Goal: Task Accomplishment & Management: Manage account settings

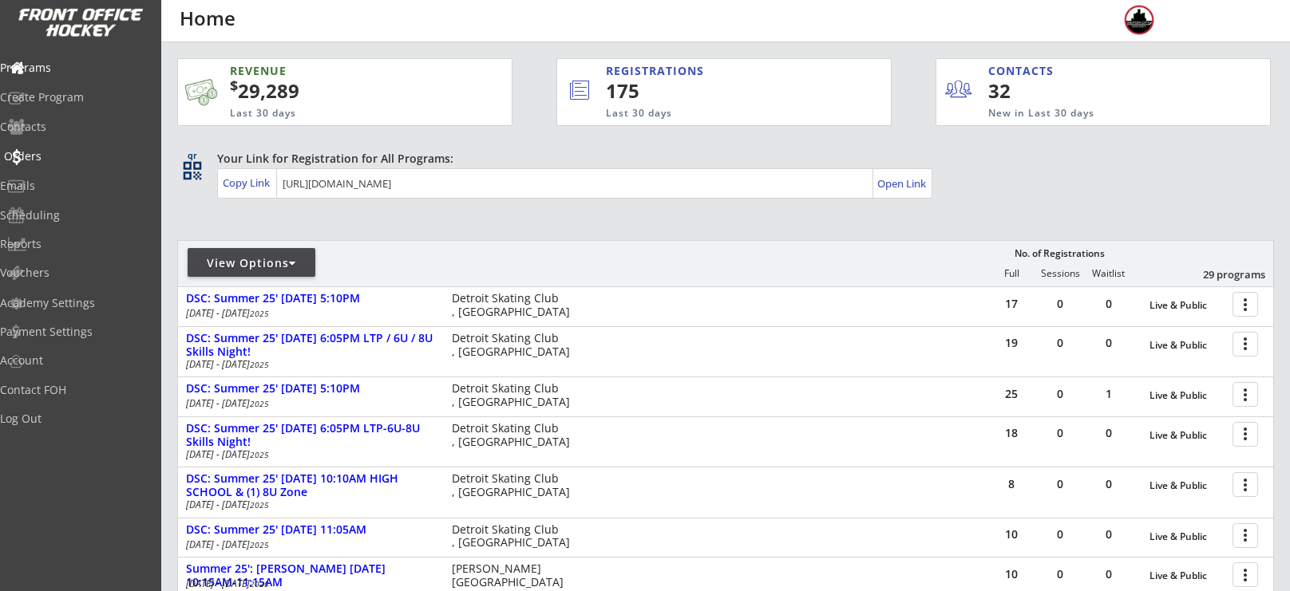
click at [65, 151] on div "Orders" at bounding box center [76, 156] width 144 height 11
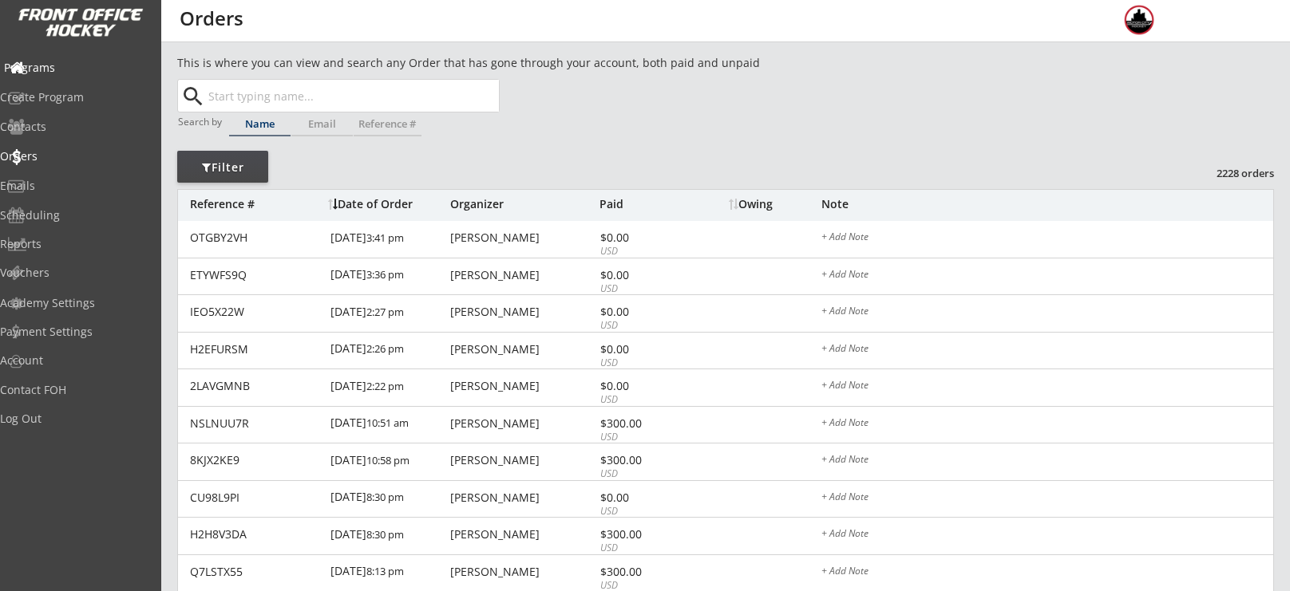
click at [49, 67] on div "Programs" at bounding box center [76, 67] width 144 height 11
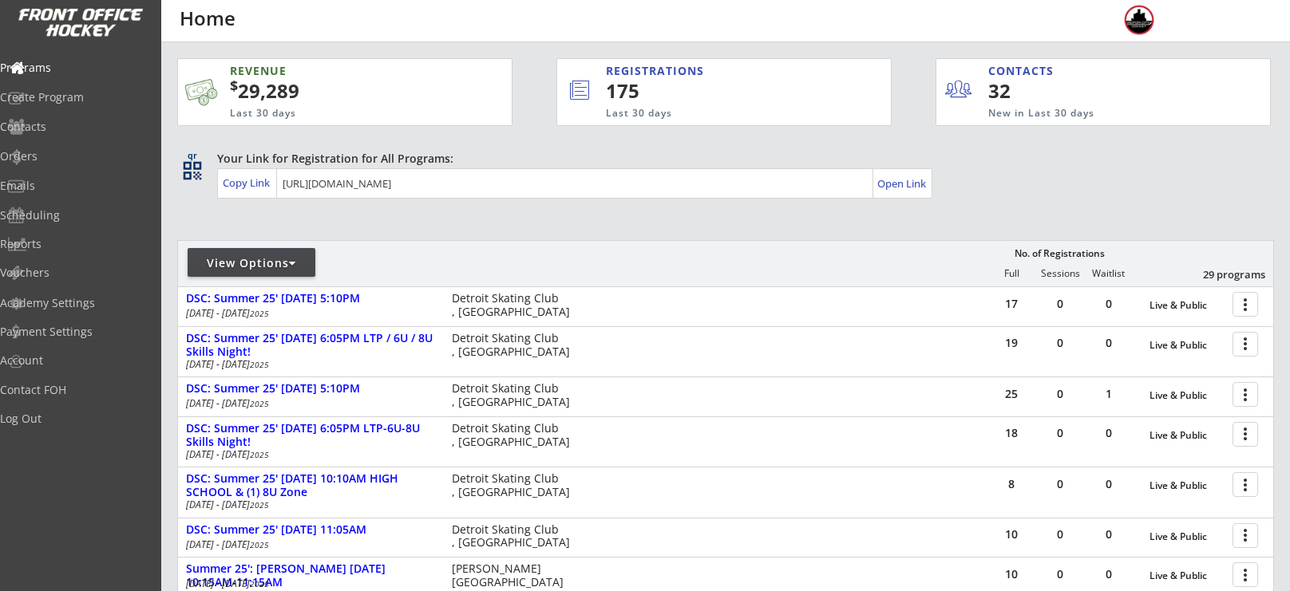
click at [275, 264] on div "View Options" at bounding box center [252, 263] width 128 height 16
select select ""Upcoming Programs""
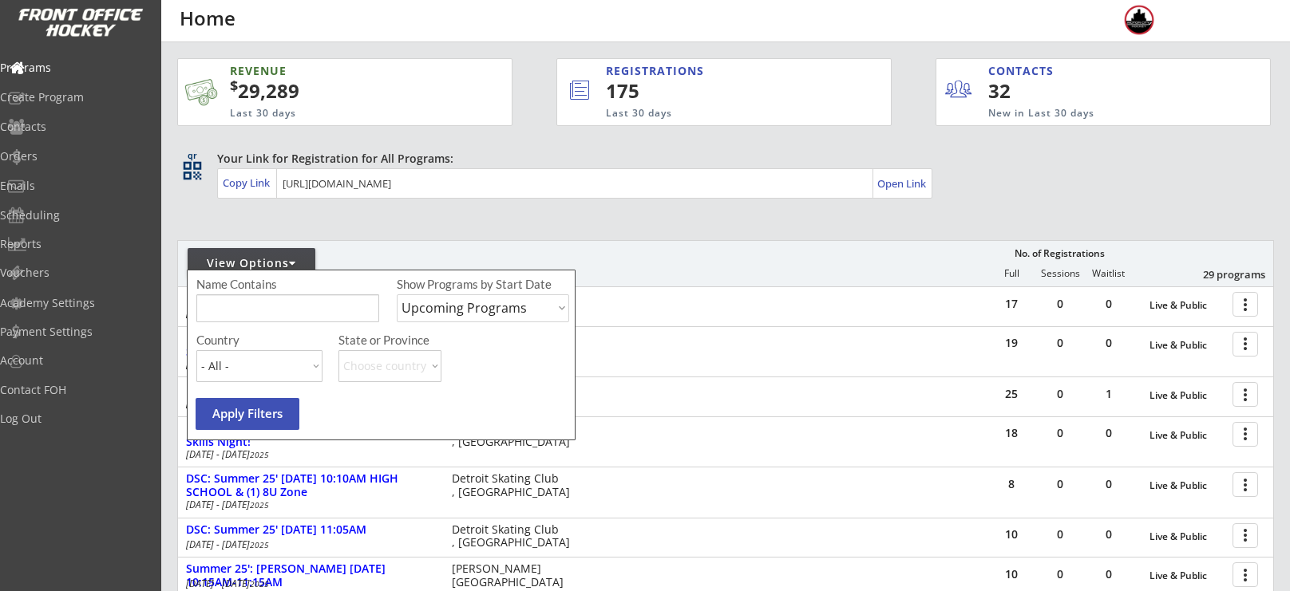
click at [289, 304] on input "input" at bounding box center [287, 309] width 183 height 28
type input "6u"
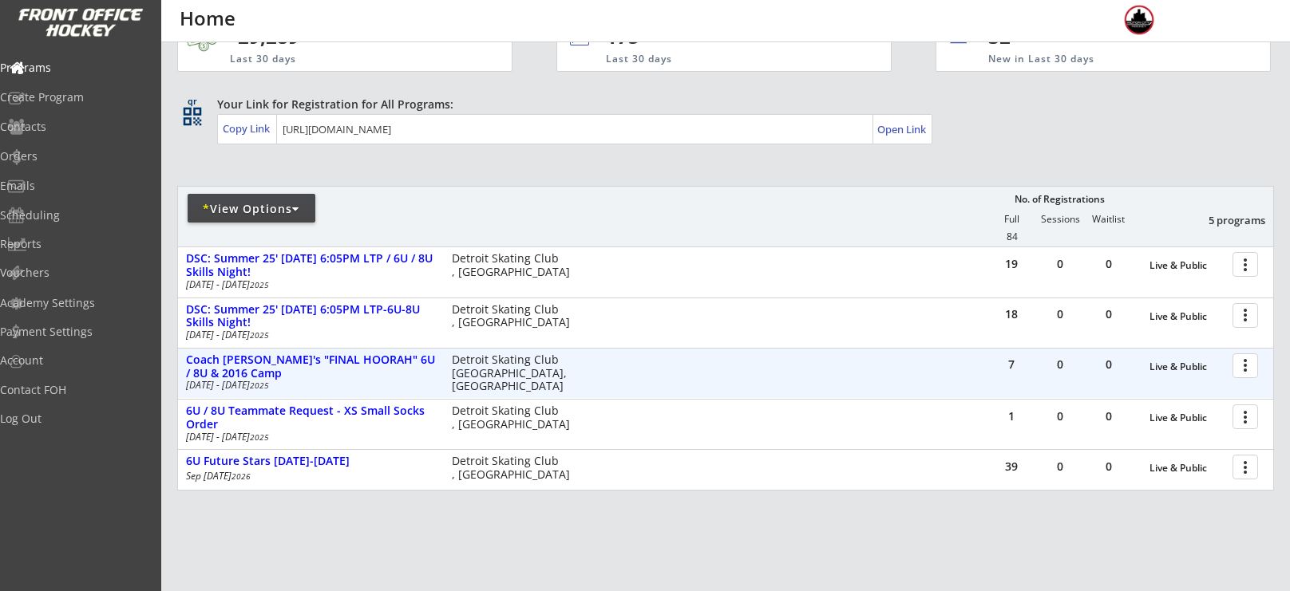
scroll to position [55, 0]
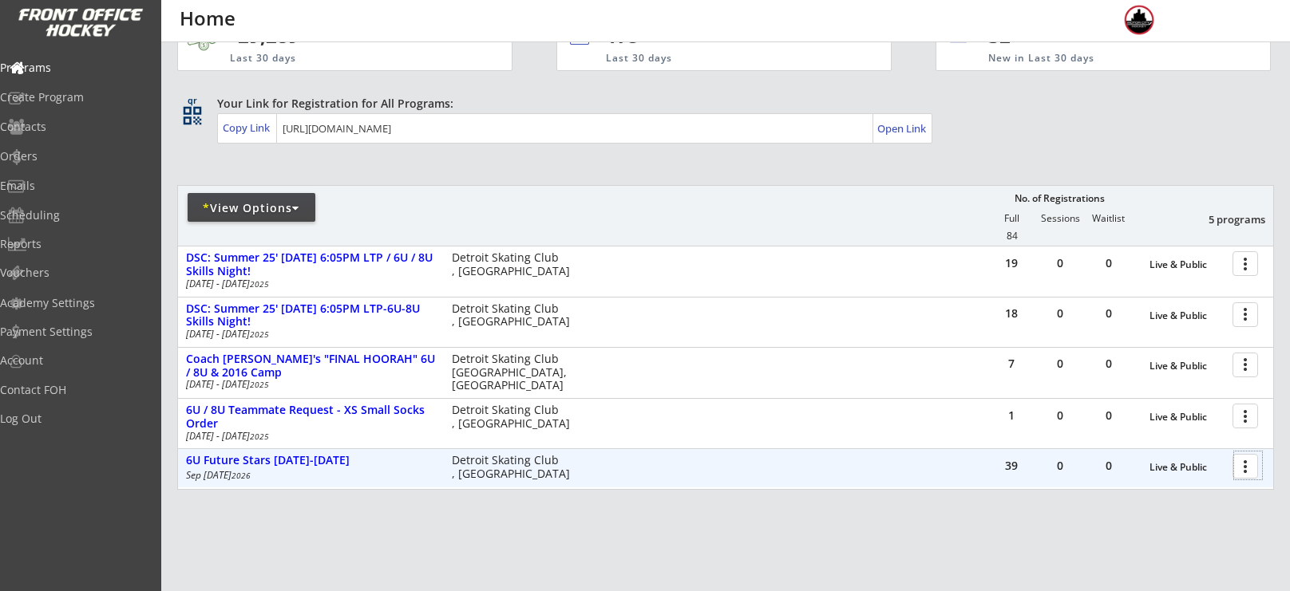
click at [1238, 465] on div at bounding box center [1248, 466] width 28 height 28
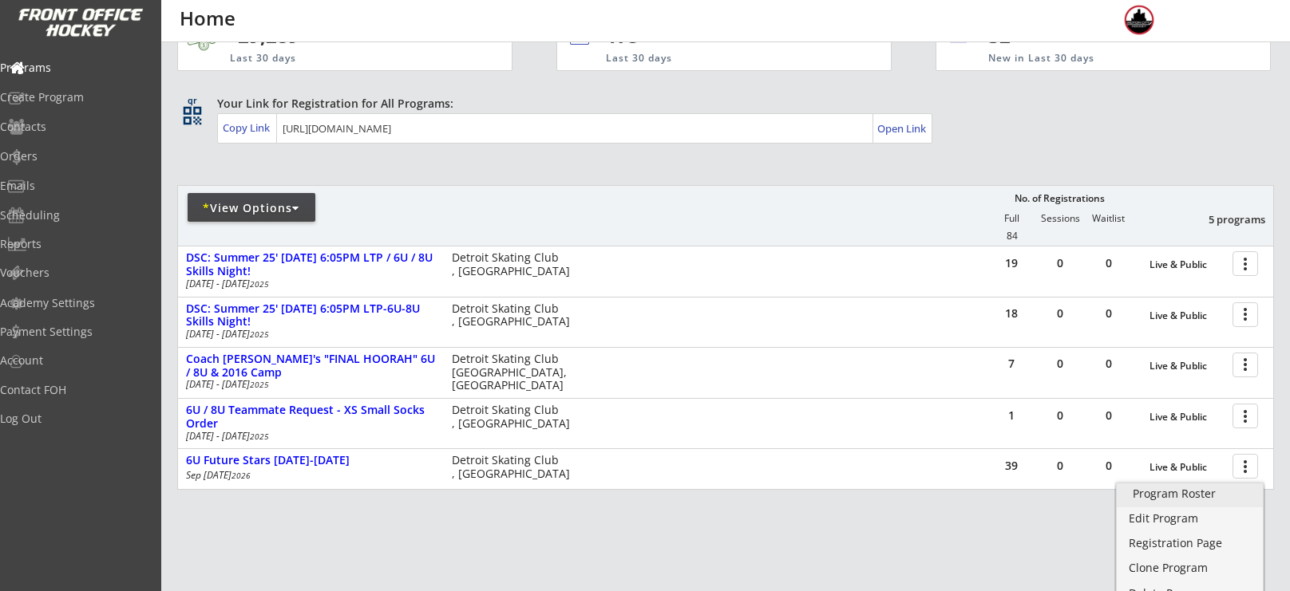
click at [1158, 496] on div "Program Roster" at bounding box center [1190, 493] width 114 height 11
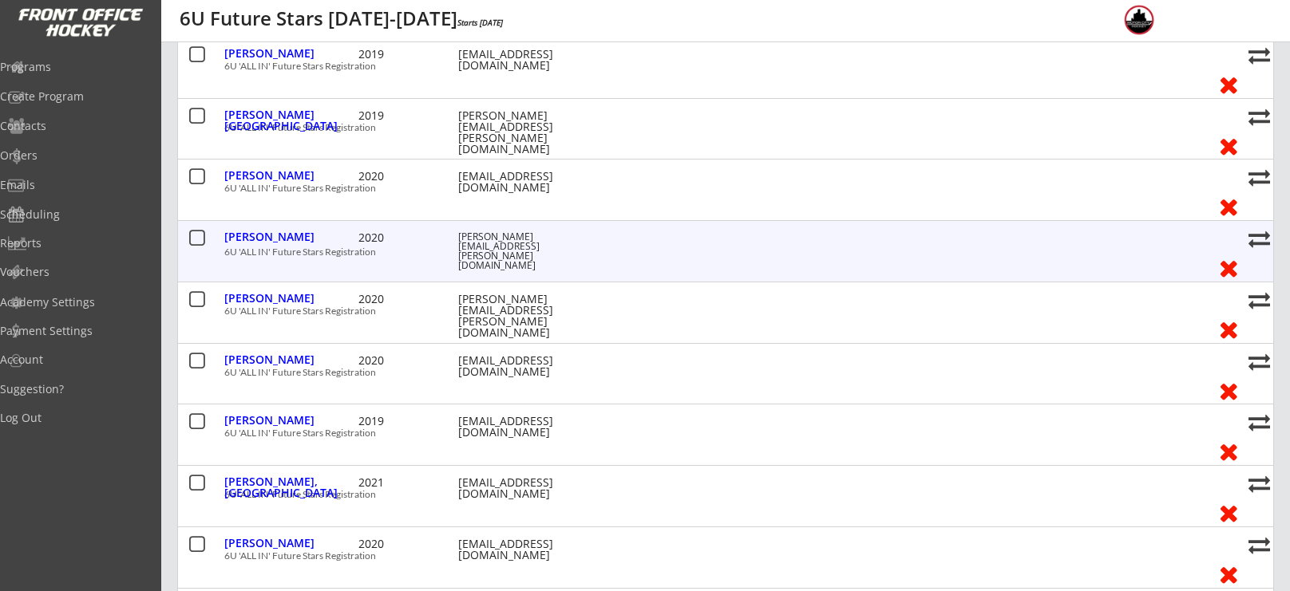
scroll to position [307, 0]
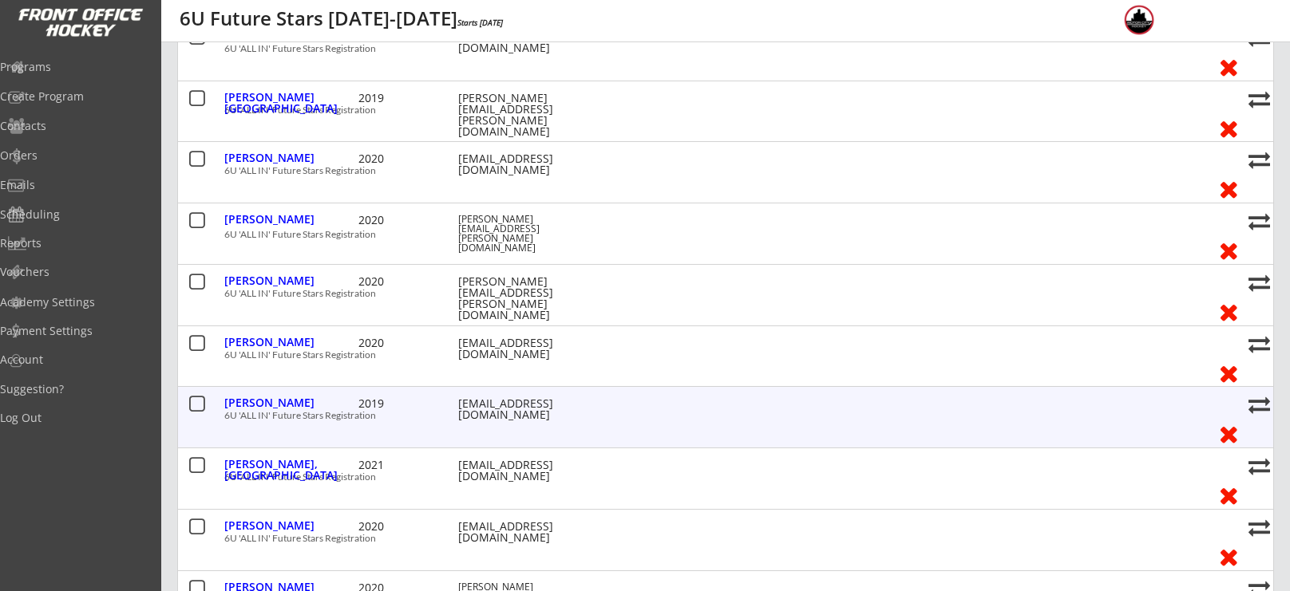
click at [192, 407] on button at bounding box center [197, 405] width 20 height 20
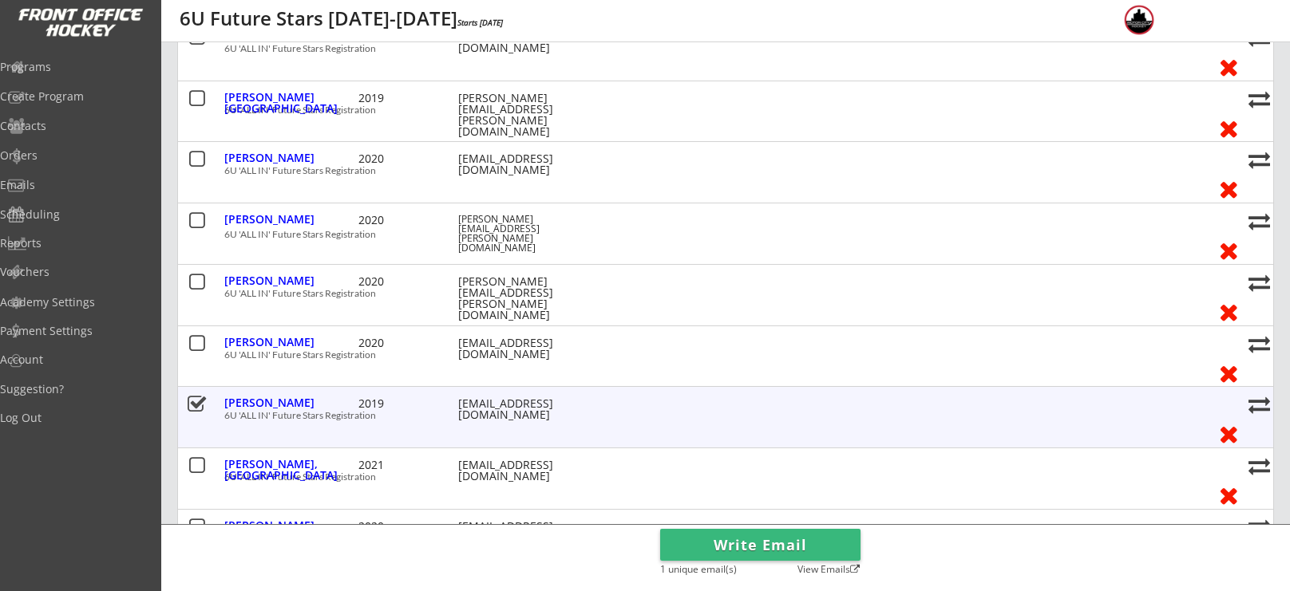
click at [1258, 403] on button at bounding box center [1259, 405] width 22 height 22
select select ""1348695171700984260__LOOKUP__1745965123638x298878265941819400""
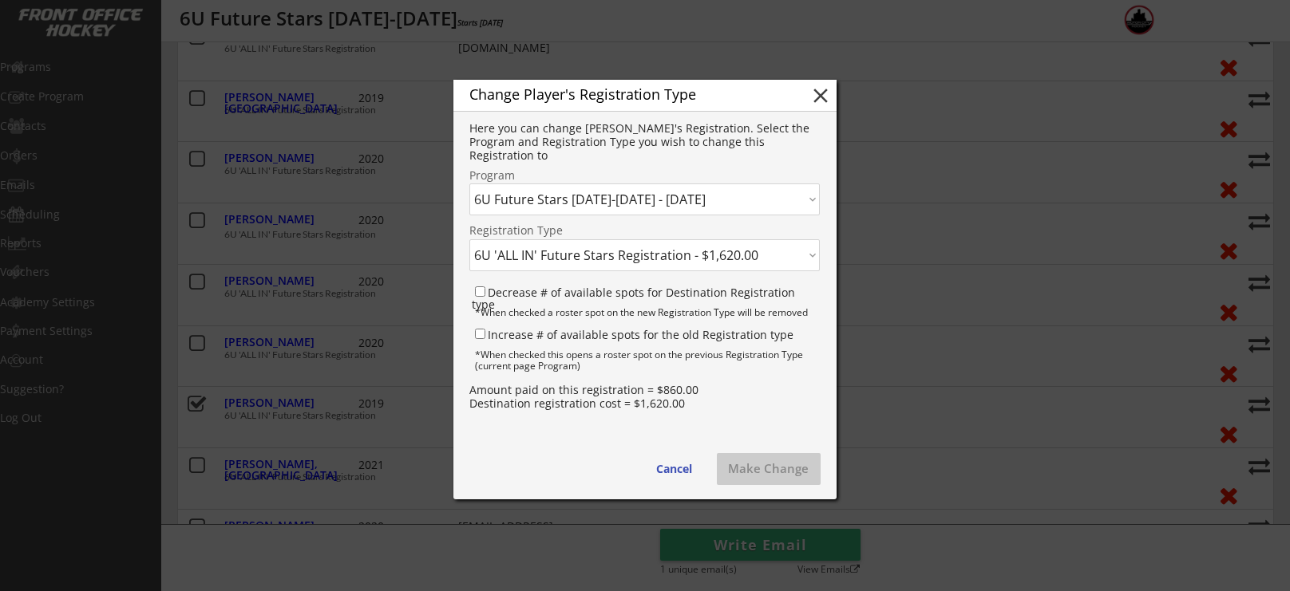
click at [656, 193] on select "Click here... DSC: Summer 25' Wednesday 5:10PM - 6/18/25 DSC: Summer 25' Wednes…" at bounding box center [644, 200] width 350 height 32
click at [659, 247] on select "Click here... 6U 'ALL IN' Future Stars Registration - $1,620.00 6U Team: Thursd…" at bounding box center [644, 255] width 350 height 32
click at [659, 196] on select "Click here... DSC: Summer 25' Wednesday 5:10PM - 6/18/25 DSC: Summer 25' Wednes…" at bounding box center [644, 200] width 350 height 32
select select ""1348695171700984260__LOOKUP__1745435032473x176890923801116670""
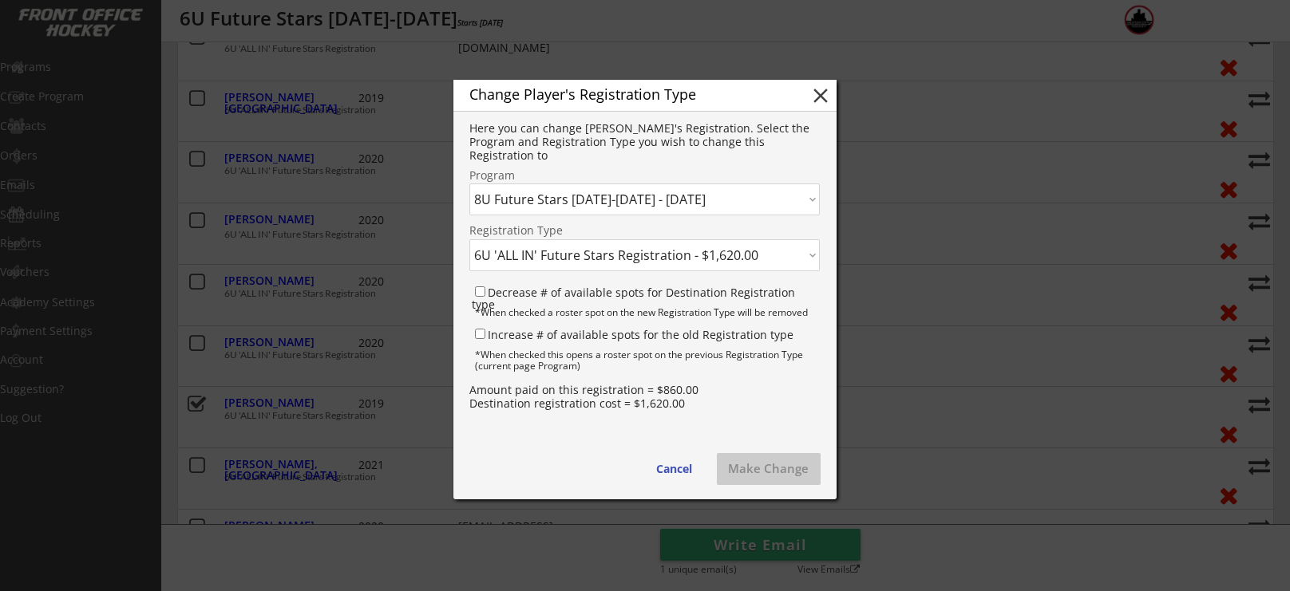
click at [469, 184] on select "Click here... DSC: Summer 25' Wednesday 5:10PM - 6/18/25 DSC: Summer 25' Wednes…" at bounding box center [644, 200] width 350 height 32
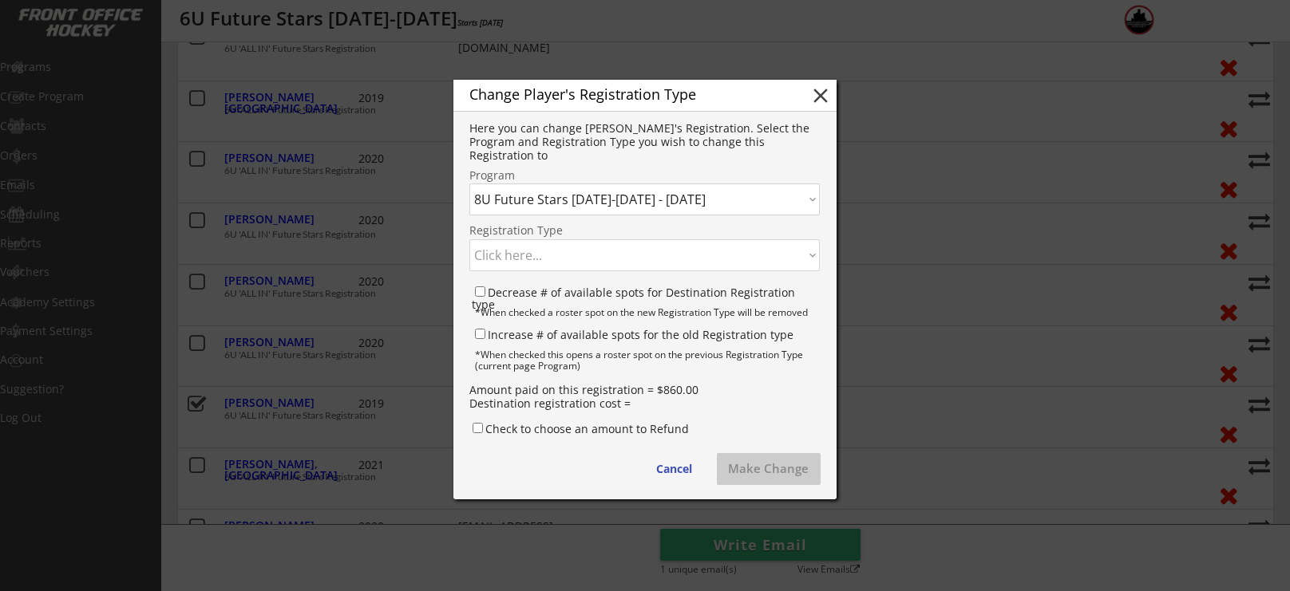
click at [621, 245] on select "Click here... 8U Registration - $2,460.00" at bounding box center [644, 255] width 350 height 32
select select ""1348695171700984260__LOOKUP__1745435707582x324588952103157760""
click at [469, 239] on select "Click here... 8U Registration - $2,460.00" at bounding box center [644, 255] width 350 height 32
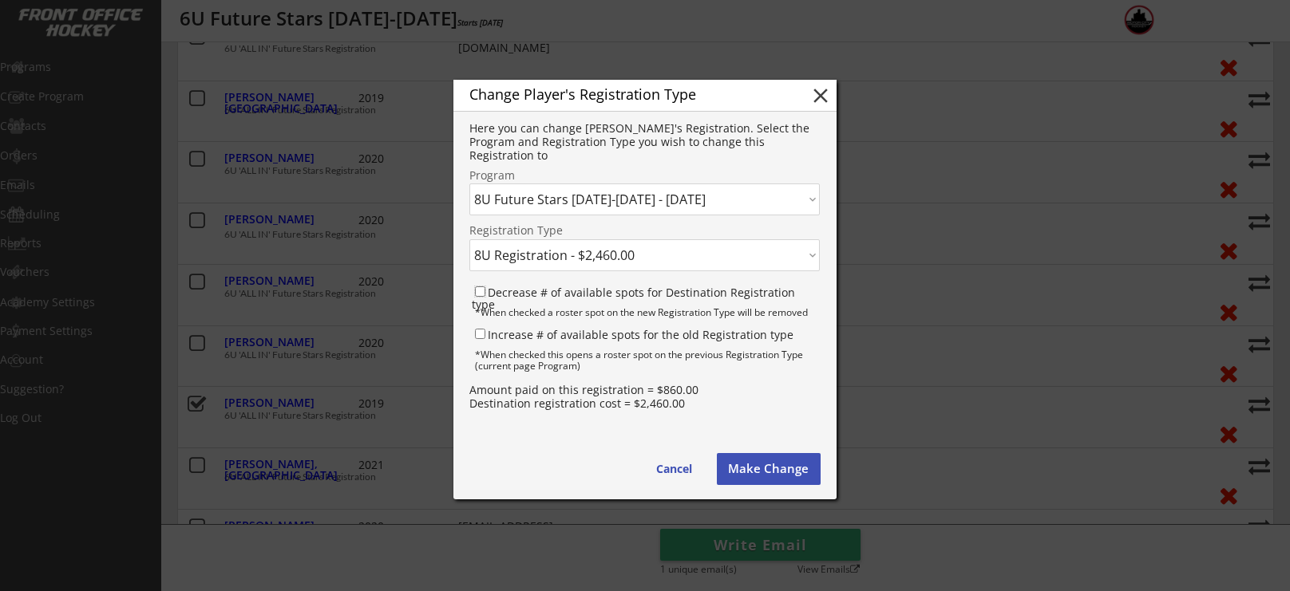
click at [475, 294] on input "Decrease # of available spots for Destination Registration type" at bounding box center [480, 292] width 10 height 10
checkbox input "true"
click at [479, 334] on input "Increase # of available spots for the old Registration type" at bounding box center [480, 334] width 10 height 10
checkbox input "true"
click at [764, 463] on button "Make Change" at bounding box center [769, 469] width 104 height 32
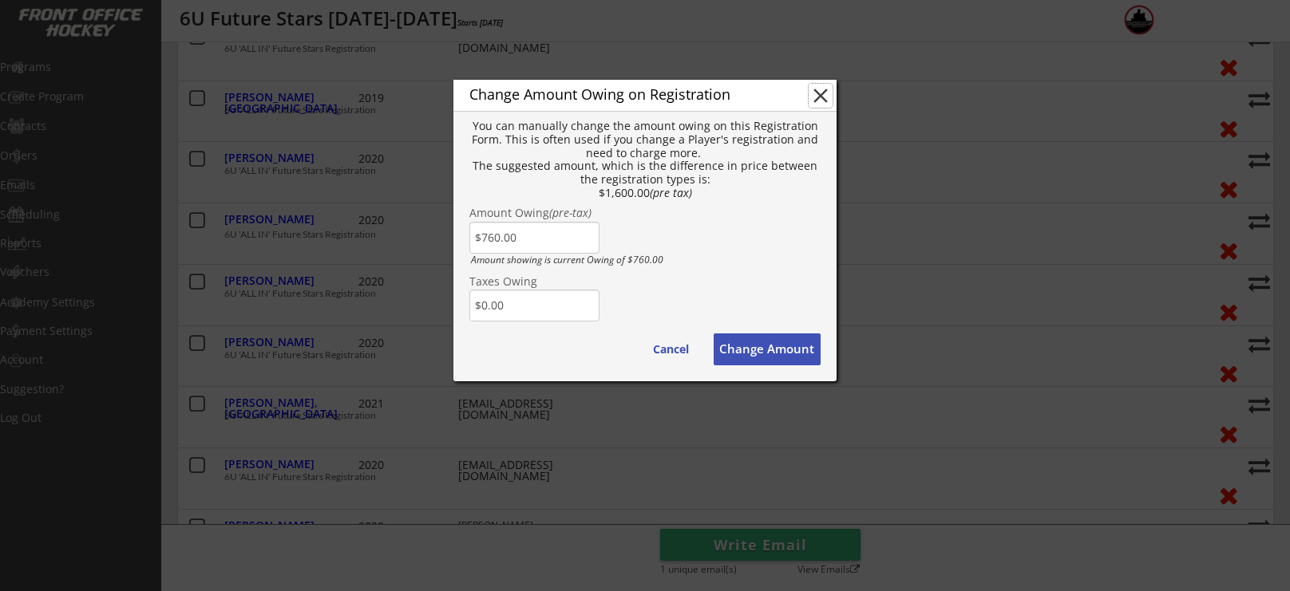
click at [818, 93] on button "close" at bounding box center [821, 96] width 24 height 24
type input "$0.00"
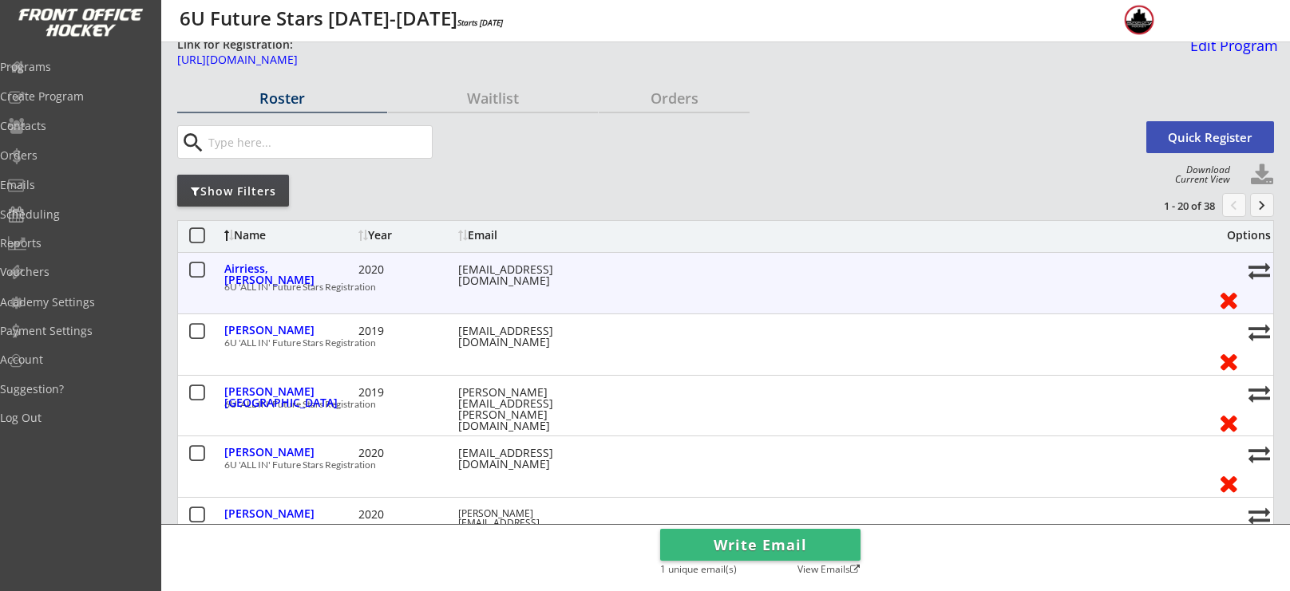
scroll to position [0, 0]
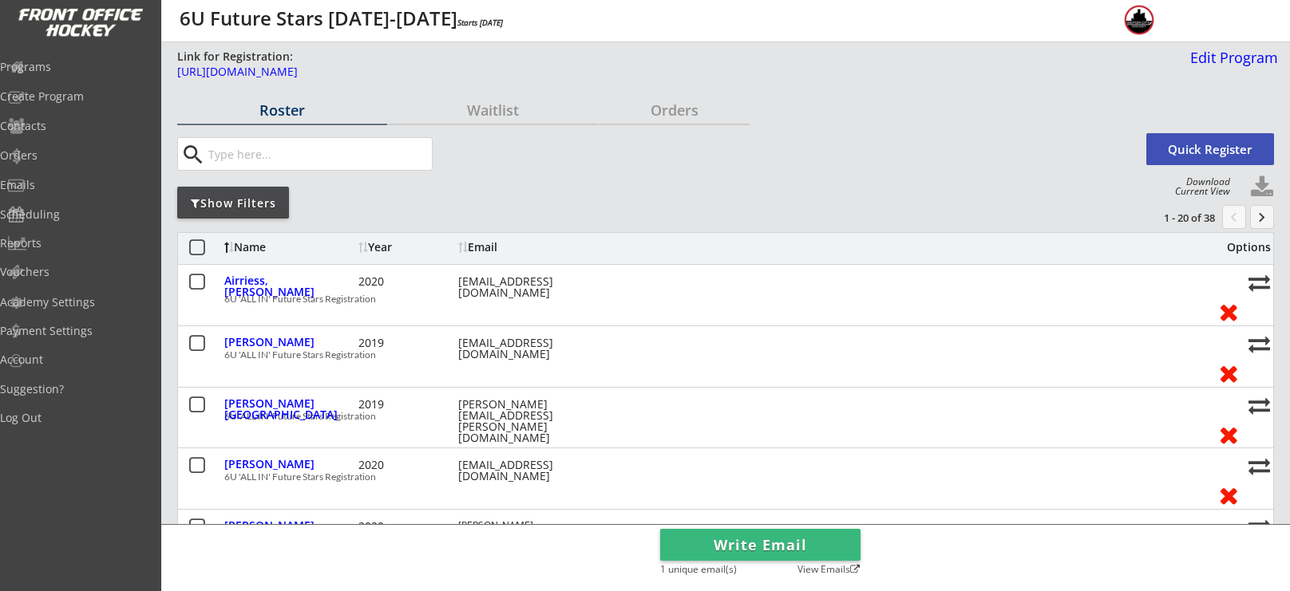
click at [1252, 219] on button "keyboard_arrow_right" at bounding box center [1262, 217] width 24 height 24
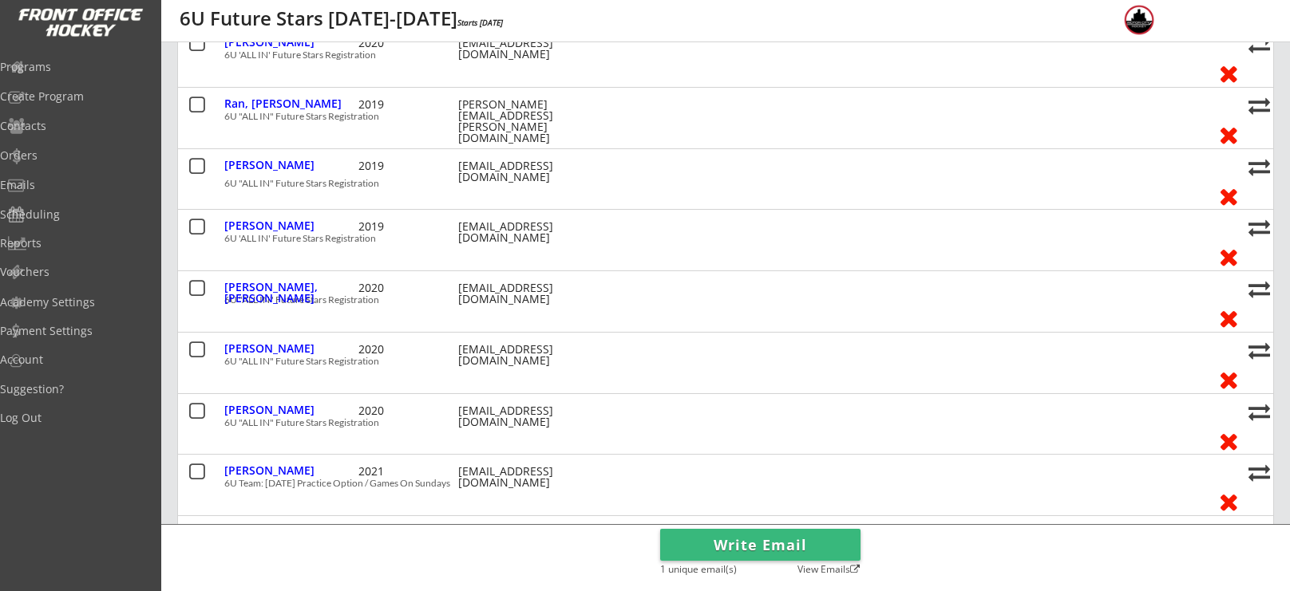
scroll to position [485, 0]
click at [1252, 219] on button at bounding box center [1259, 227] width 22 height 22
select select ""1348695171700984260__LOOKUP__1745430402505x155712579044376580""
select select
checkbox input "false"
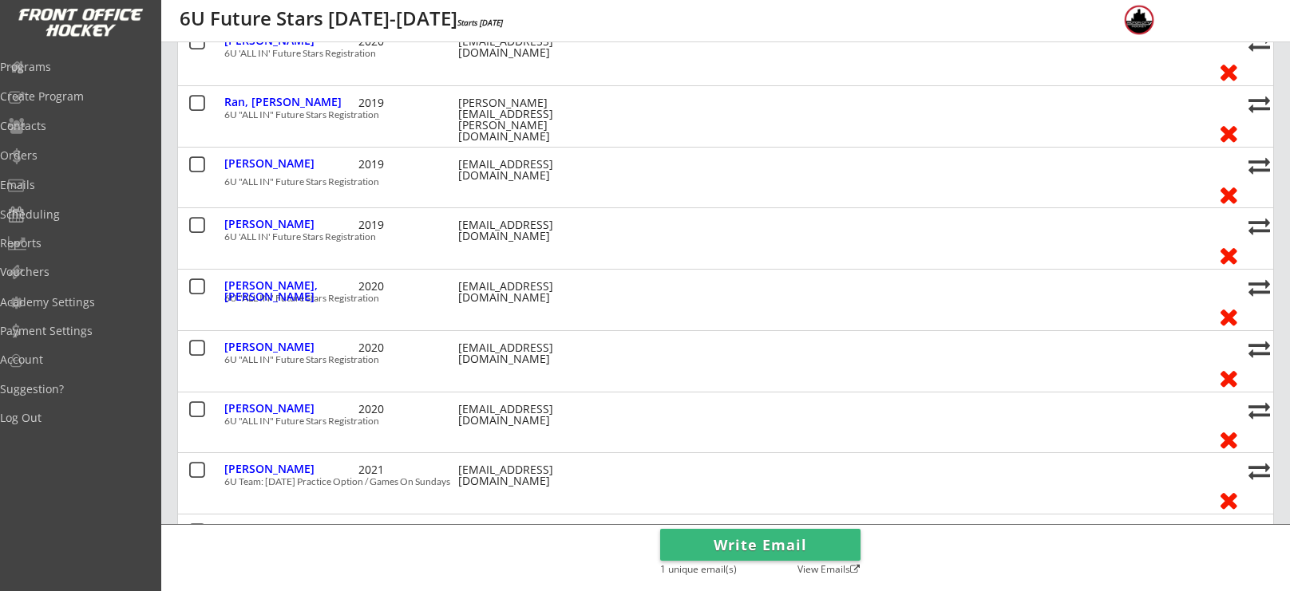
checkbox input "false"
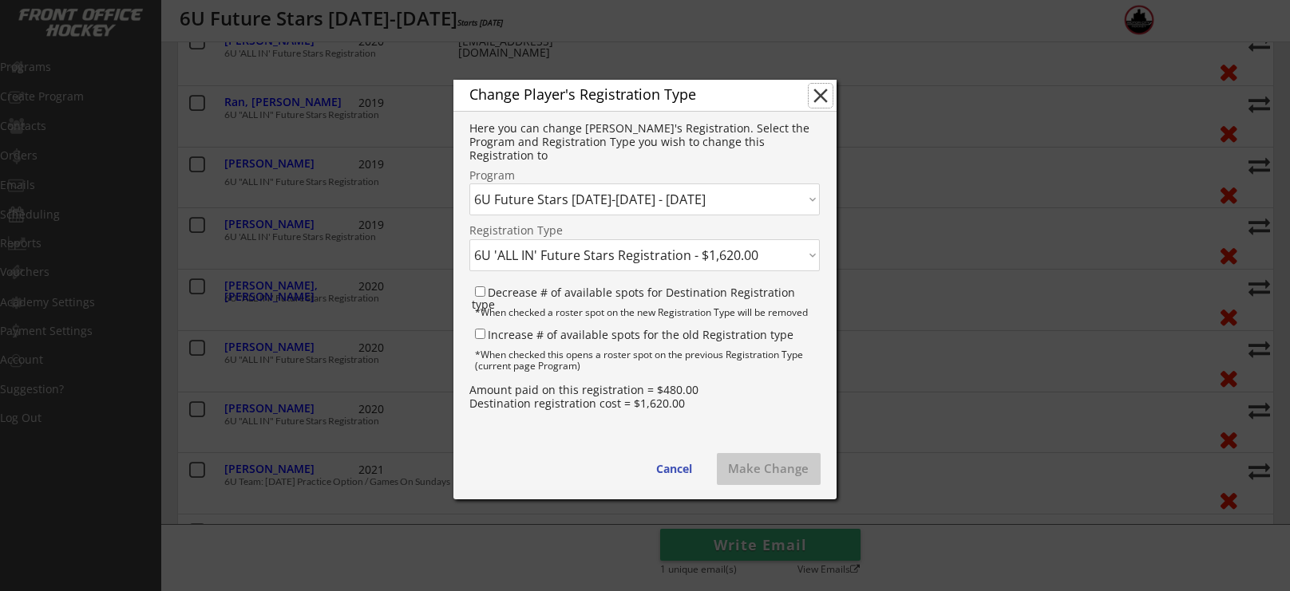
click at [826, 92] on button "close" at bounding box center [821, 96] width 24 height 24
select select ""PLACEHOLDER_1427118222253""
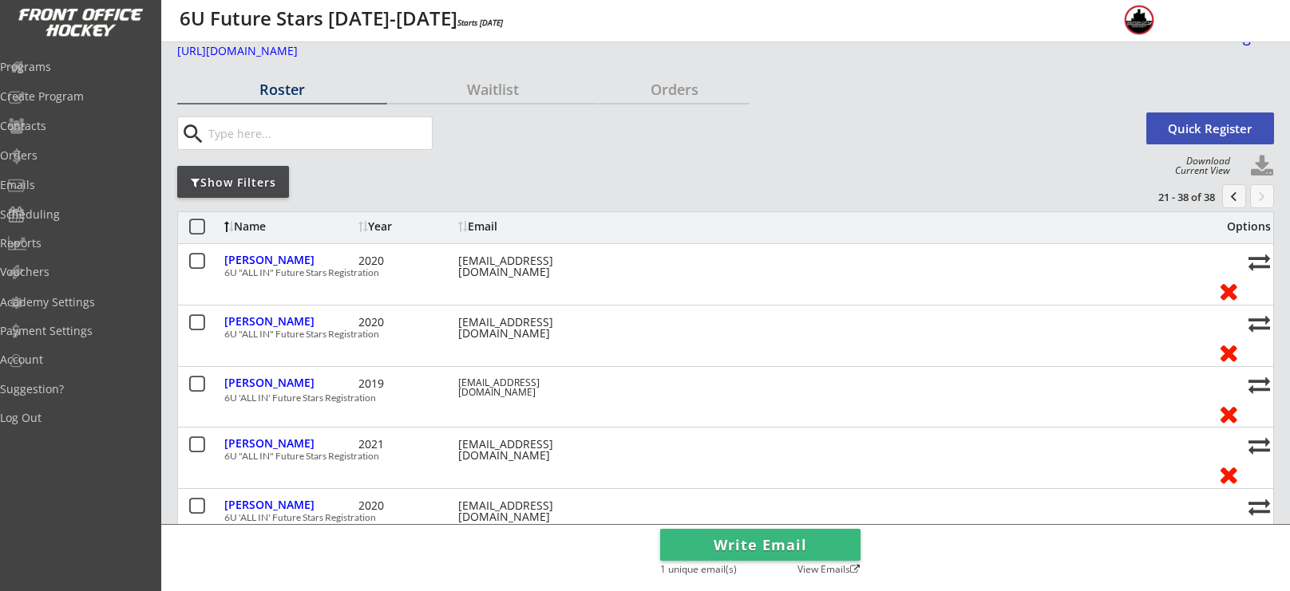
scroll to position [0, 0]
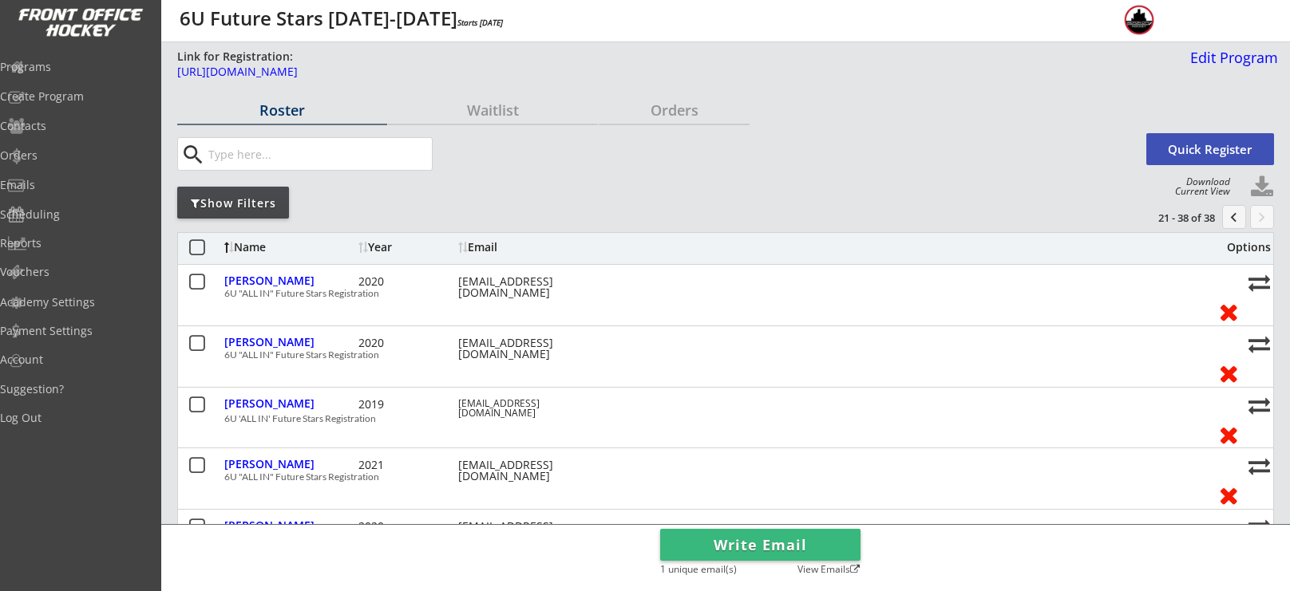
click at [488, 131] on div "search Quick Register" at bounding box center [725, 154] width 1097 height 51
click at [1239, 221] on button "chevron_left" at bounding box center [1234, 217] width 24 height 24
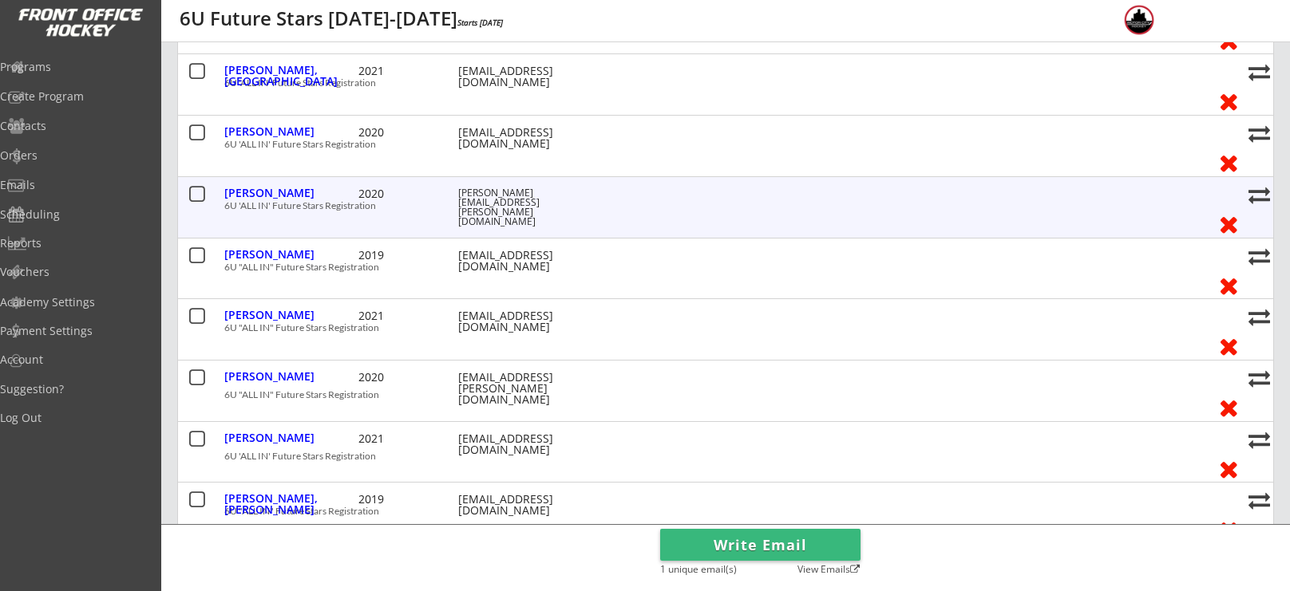
scroll to position [644, 0]
